Goal: Information Seeking & Learning: Learn about a topic

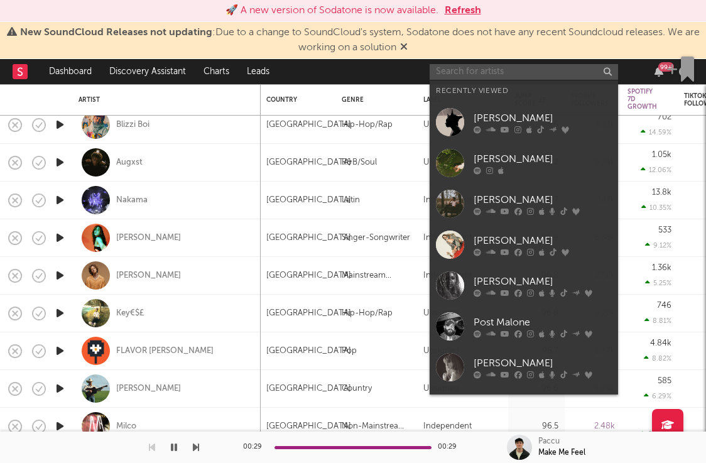
click at [492, 68] on input "text" at bounding box center [524, 72] width 188 height 16
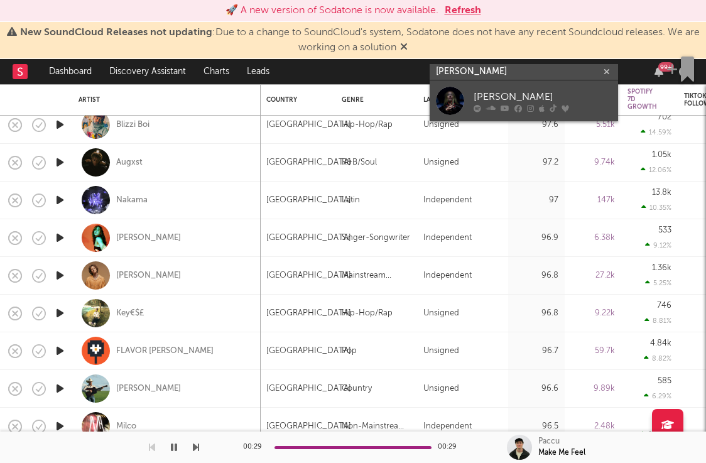
type input "[PERSON_NAME]"
drag, startPoint x: 476, startPoint y: 92, endPoint x: 484, endPoint y: 98, distance: 9.8
click at [484, 98] on div "[PERSON_NAME]" at bounding box center [543, 96] width 138 height 15
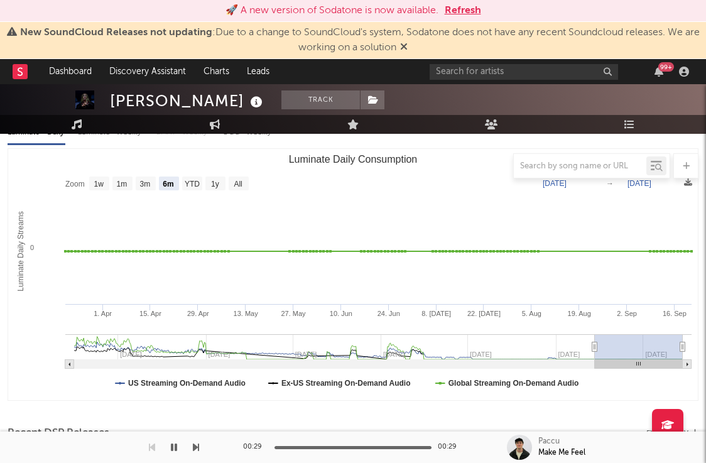
scroll to position [159, 0]
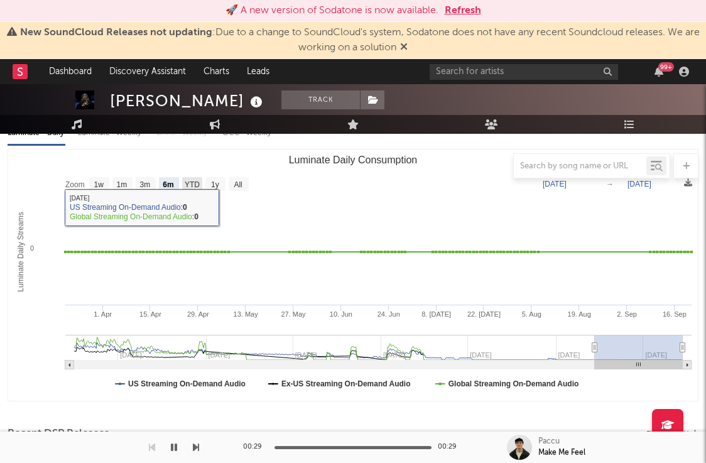
click at [197, 185] on text "YTD" at bounding box center [192, 184] width 15 height 9
select select "YTD"
type input "[DATE]"
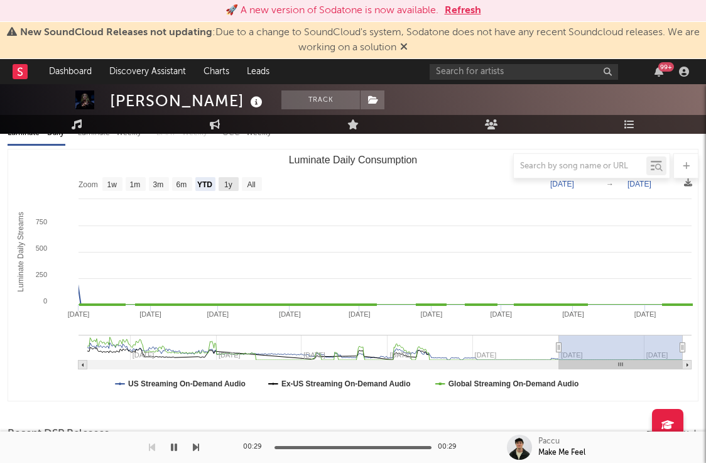
click at [227, 185] on text "1y" at bounding box center [228, 184] width 8 height 9
select select "1y"
type input "[DATE]"
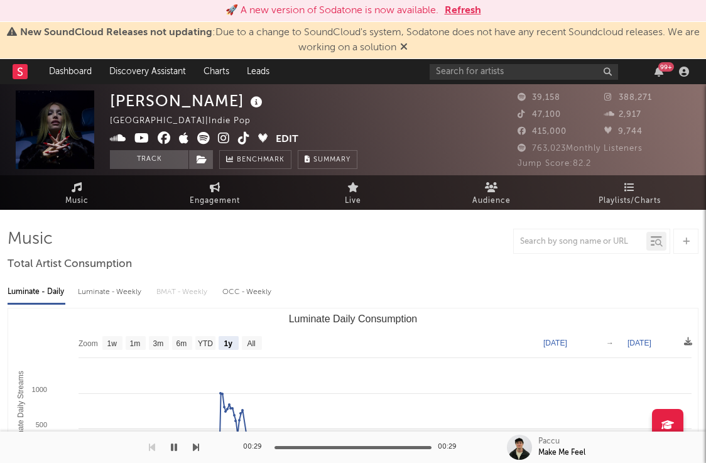
scroll to position [0, 0]
